Goal: Task Accomplishment & Management: Manage account settings

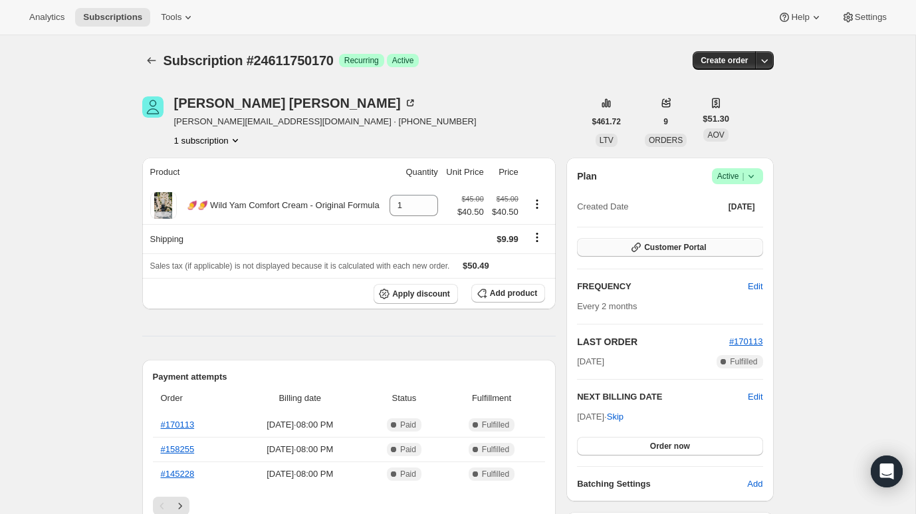
click at [609, 249] on button "Customer Portal" at bounding box center [669, 247] width 185 height 19
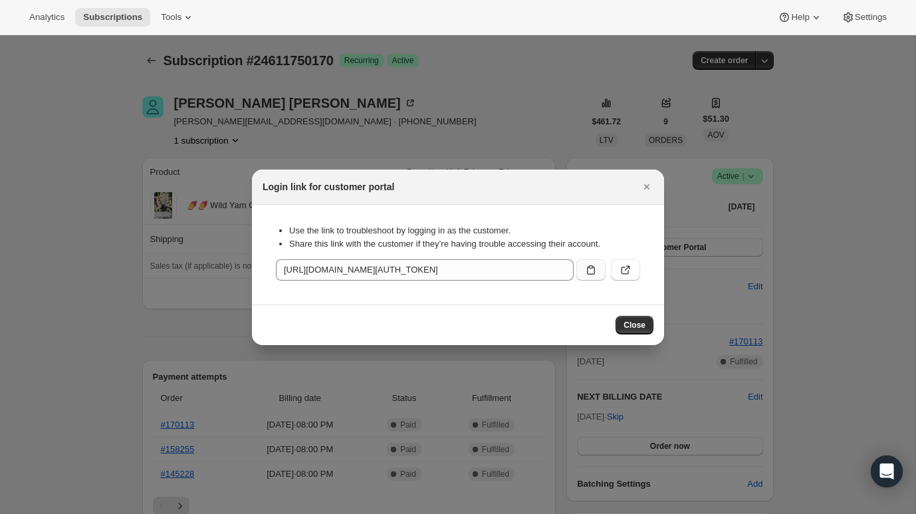
click at [593, 274] on icon ":rbt:" at bounding box center [590, 269] width 13 height 13
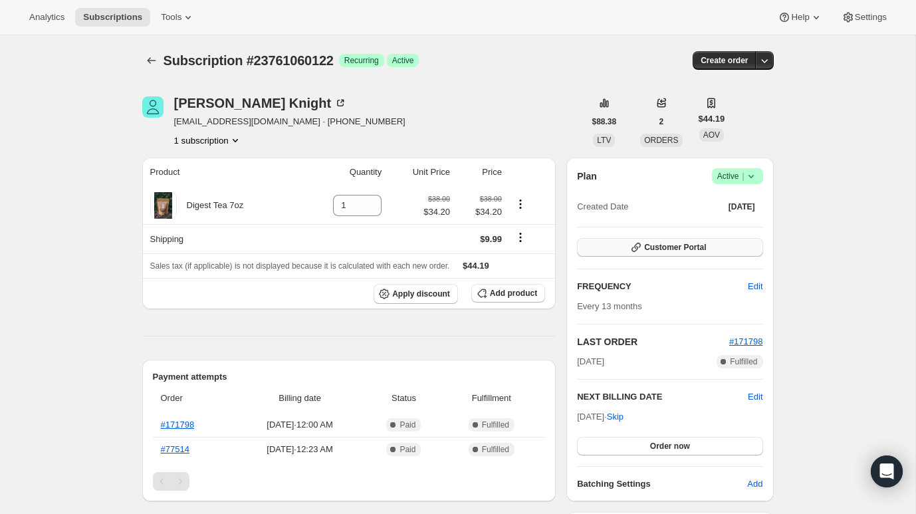
click at [645, 249] on span "Customer Portal" at bounding box center [675, 247] width 62 height 11
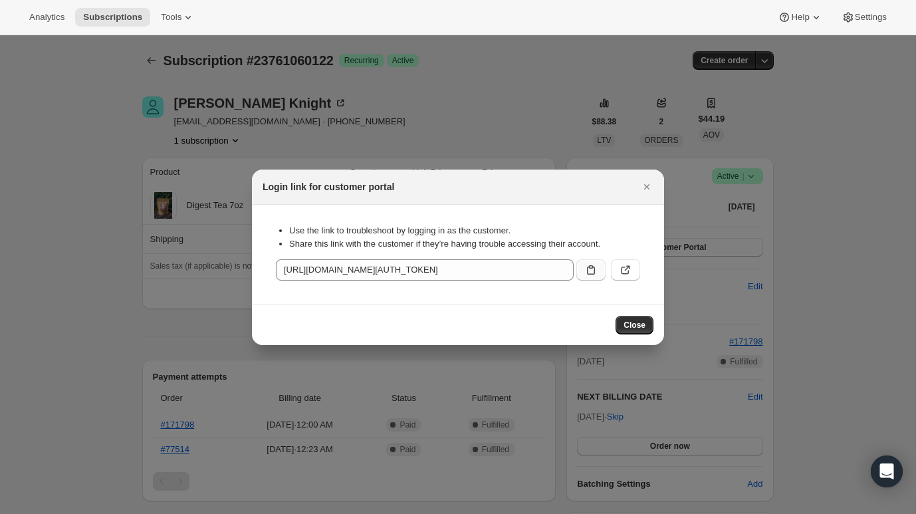
click at [598, 263] on button ":rc0:" at bounding box center [590, 269] width 29 height 21
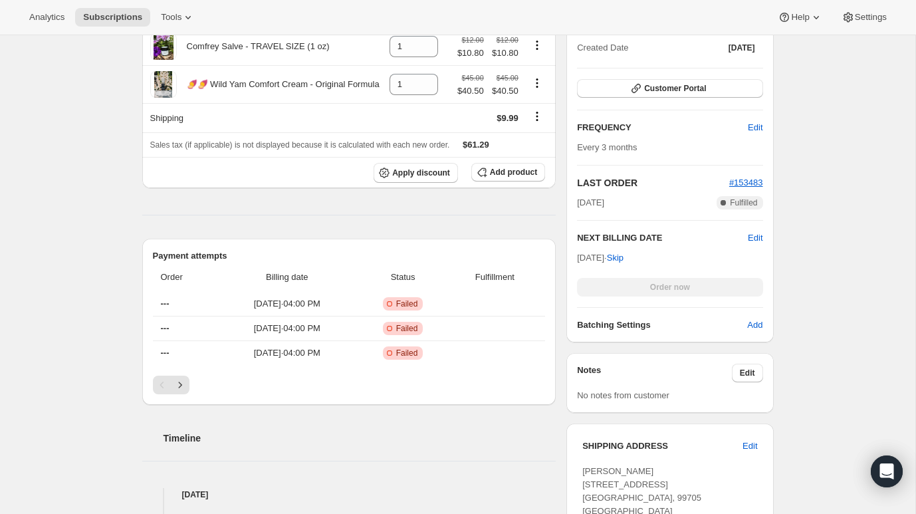
scroll to position [181, 0]
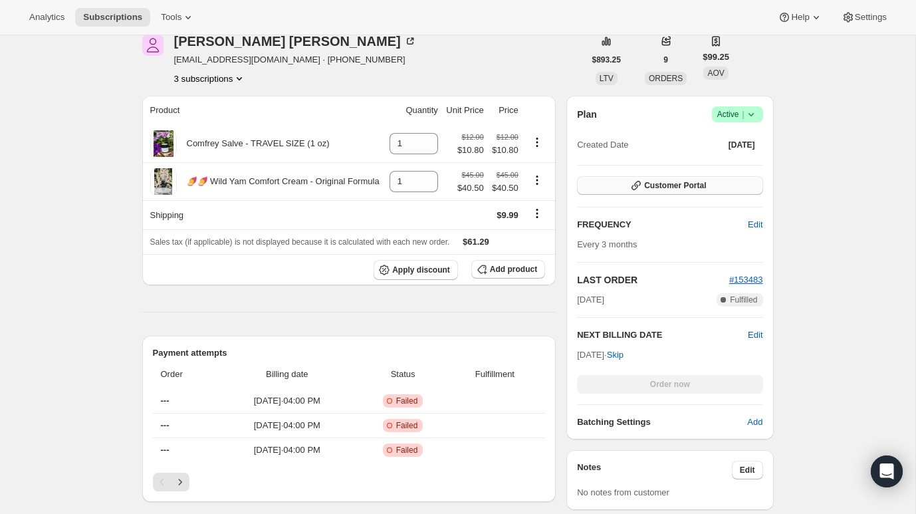
click at [733, 183] on button "Customer Portal" at bounding box center [669, 185] width 185 height 19
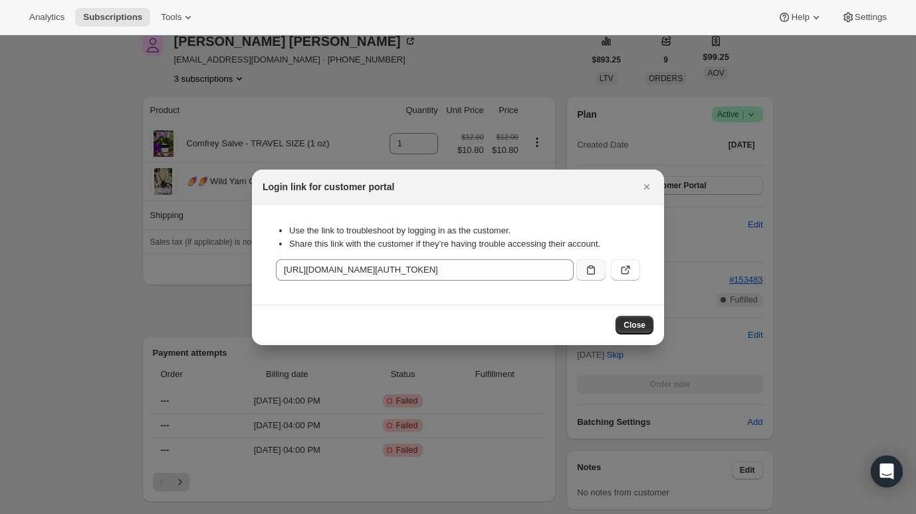
click at [581, 264] on button ":rc3:" at bounding box center [590, 269] width 29 height 21
